Goal: Transaction & Acquisition: Book appointment/travel/reservation

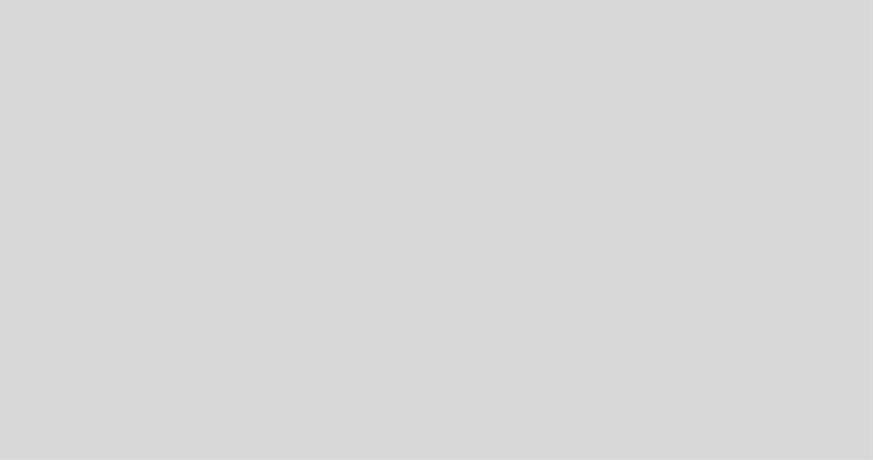
select select "pt"
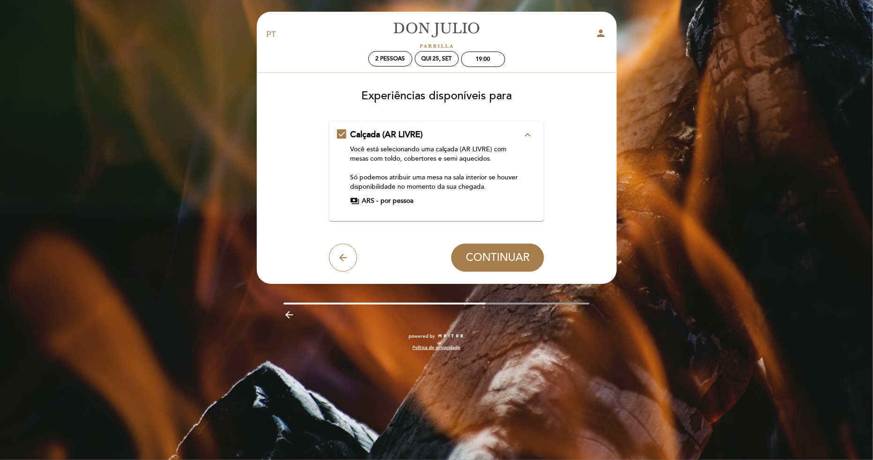
drag, startPoint x: 517, startPoint y: 252, endPoint x: 496, endPoint y: 202, distance: 54.0
click at [496, 202] on form "Calçada (AR LIVRE) expand_less Você está selecionando uma calçada (AR LIVRE) co…" at bounding box center [436, 196] width 347 height 151
click at [364, 200] on span "ARS -" at bounding box center [370, 200] width 16 height 9
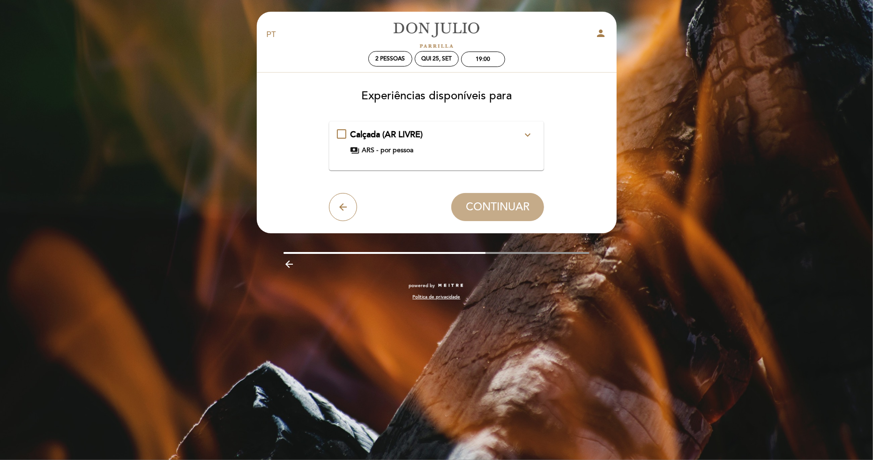
click at [344, 136] on div "Calçada (AR LIVRE) expand_more Você está selecionando uma calçada (AR LIVRE) co…" at bounding box center [436, 142] width 199 height 26
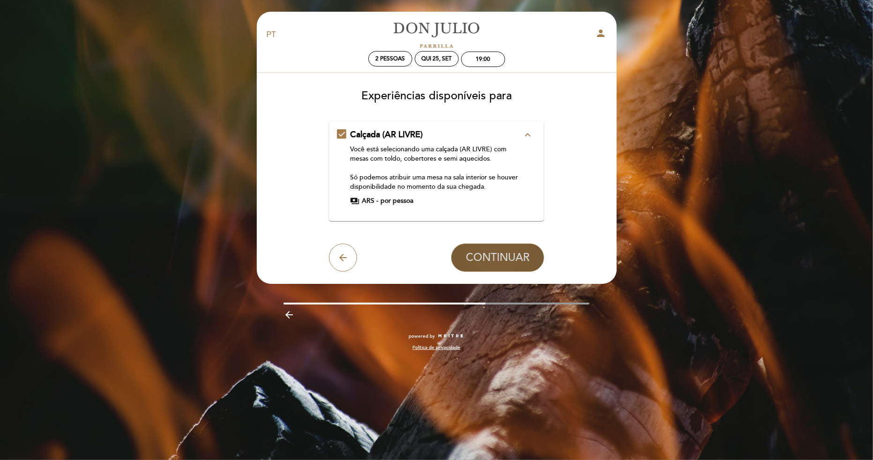
click at [501, 261] on span "CONTINUAR" at bounding box center [498, 257] width 64 height 13
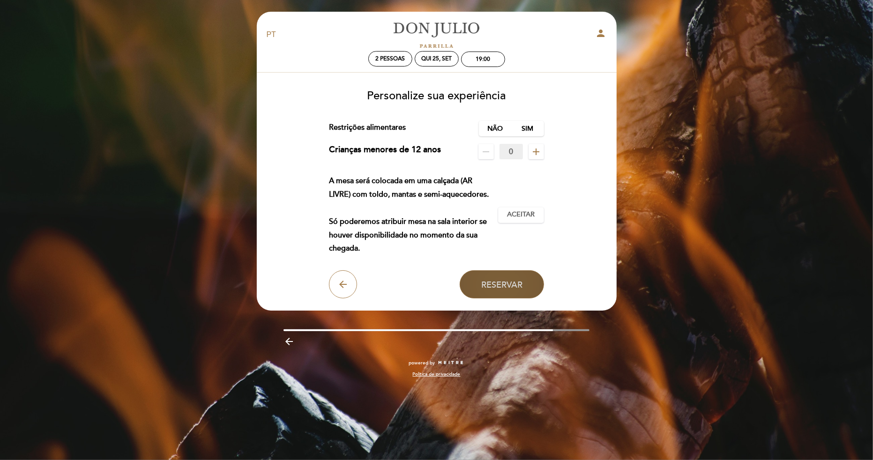
click at [517, 277] on button "Reservar" at bounding box center [502, 284] width 84 height 28
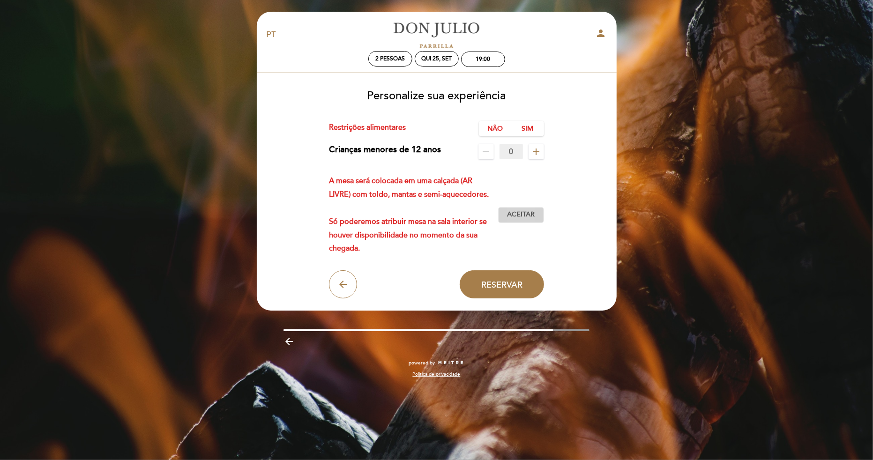
click at [527, 216] on span "Aceitar" at bounding box center [521, 215] width 28 height 10
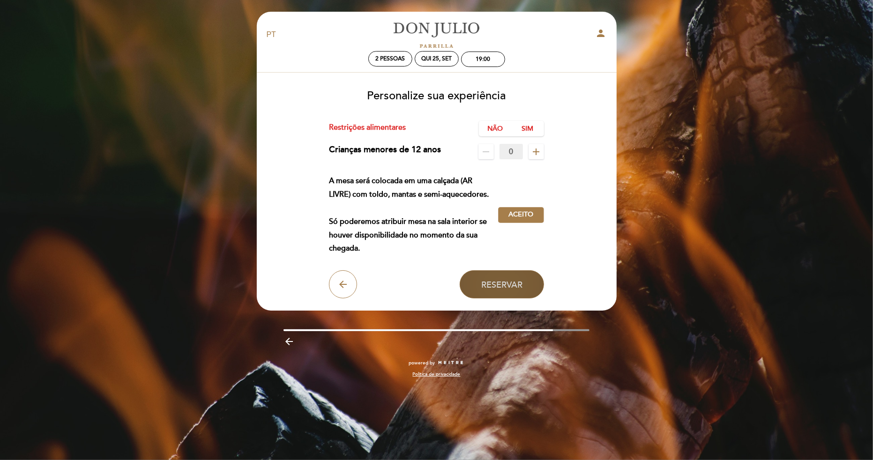
click at [518, 279] on span "Reservar" at bounding box center [501, 284] width 41 height 10
click at [510, 291] on button "Reservar" at bounding box center [502, 284] width 84 height 28
click at [486, 150] on icon "remove" at bounding box center [485, 151] width 11 height 11
click at [535, 151] on icon "add" at bounding box center [536, 151] width 11 height 11
click at [518, 128] on div "Não Sim" at bounding box center [511, 128] width 65 height 15
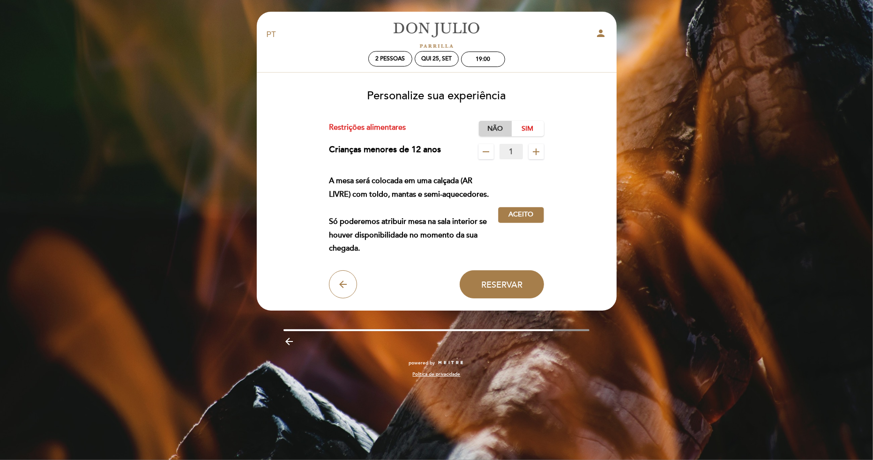
click at [488, 123] on label "Não" at bounding box center [495, 128] width 33 height 15
click at [509, 283] on span "Reservar" at bounding box center [501, 284] width 41 height 10
